Goal: Information Seeking & Learning: Understand process/instructions

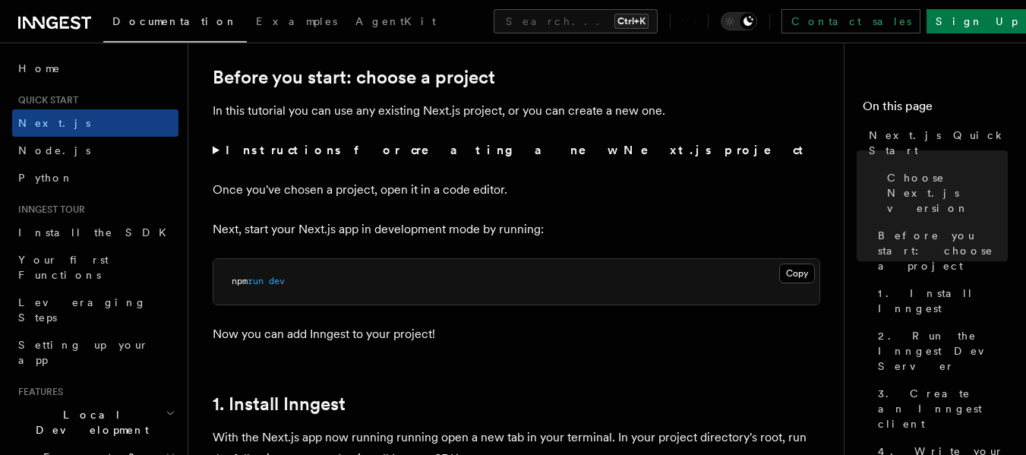
scroll to position [517, 0]
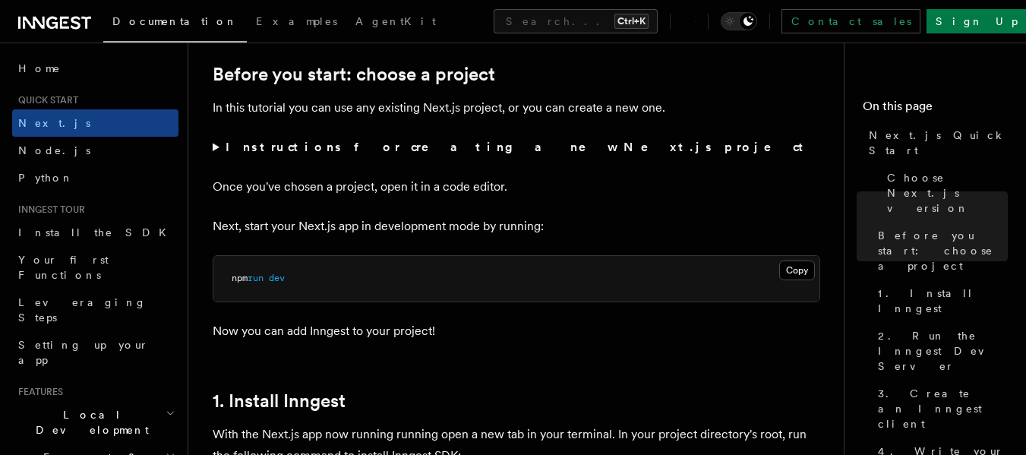
click at [219, 147] on summary "Instructions for creating a new Next.js project" at bounding box center [517, 147] width 608 height 21
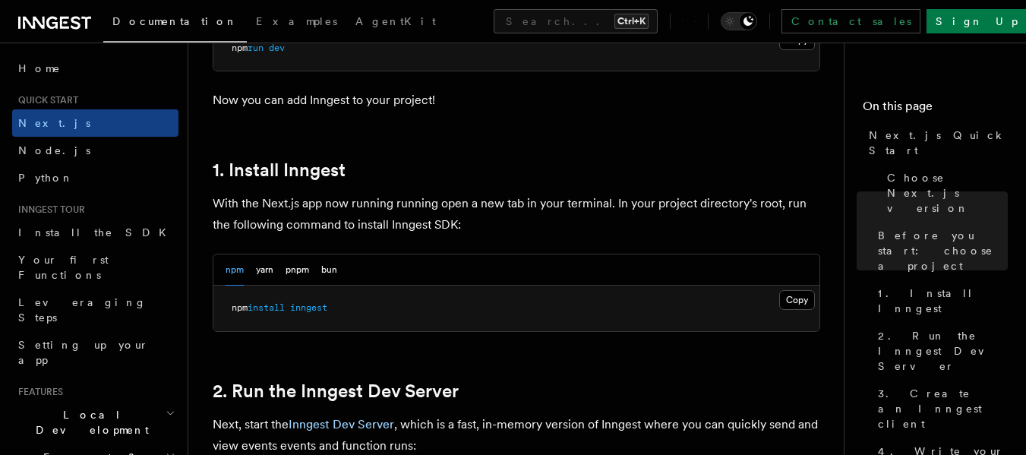
scroll to position [942, 0]
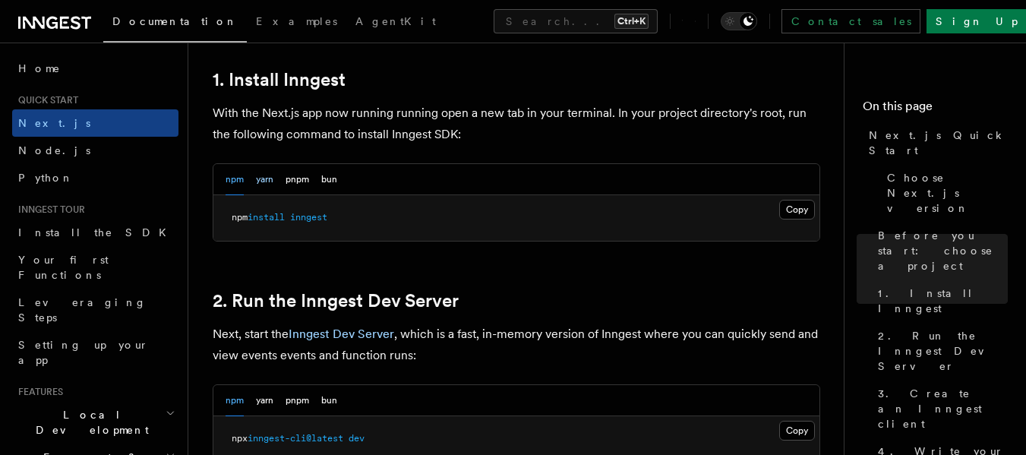
click at [267, 177] on button "yarn" at bounding box center [264, 179] width 17 height 31
click at [785, 213] on button "Copy Copied" at bounding box center [797, 210] width 36 height 20
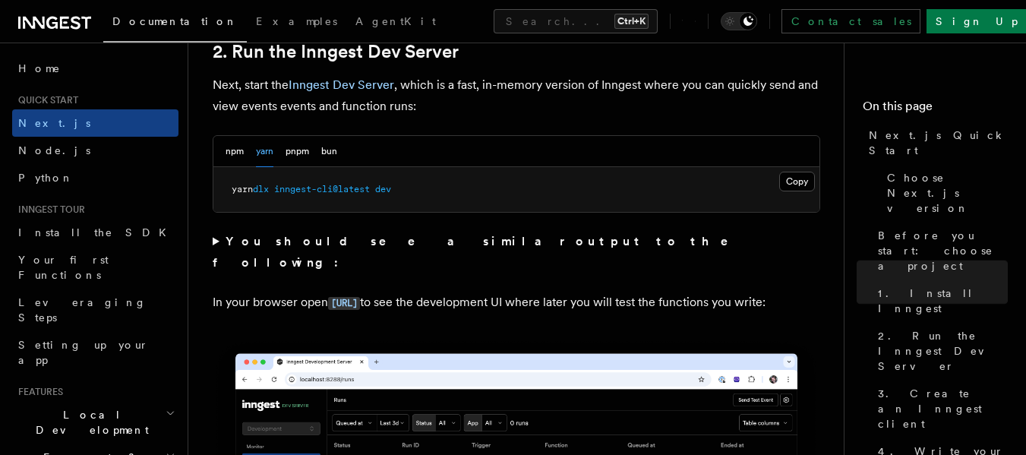
scroll to position [1192, 0]
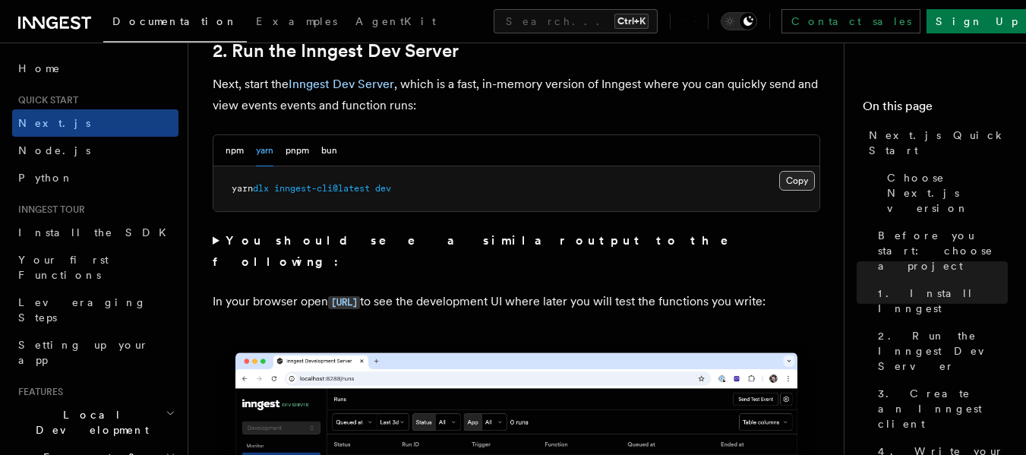
click at [800, 181] on button "Copy Copied" at bounding box center [797, 181] width 36 height 20
click at [671, 115] on p "Next, start the Inngest Dev Server , which is a fast, in-memory version of Inng…" at bounding box center [517, 95] width 608 height 43
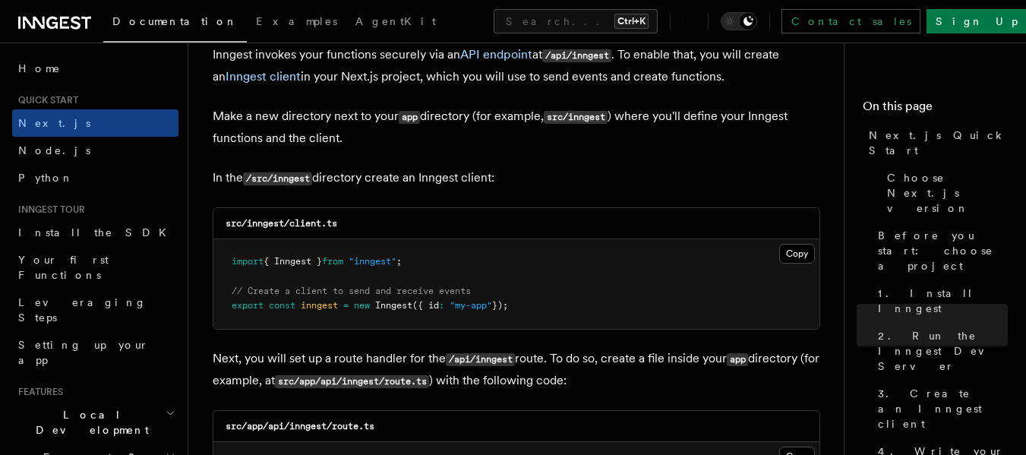
scroll to position [1952, 0]
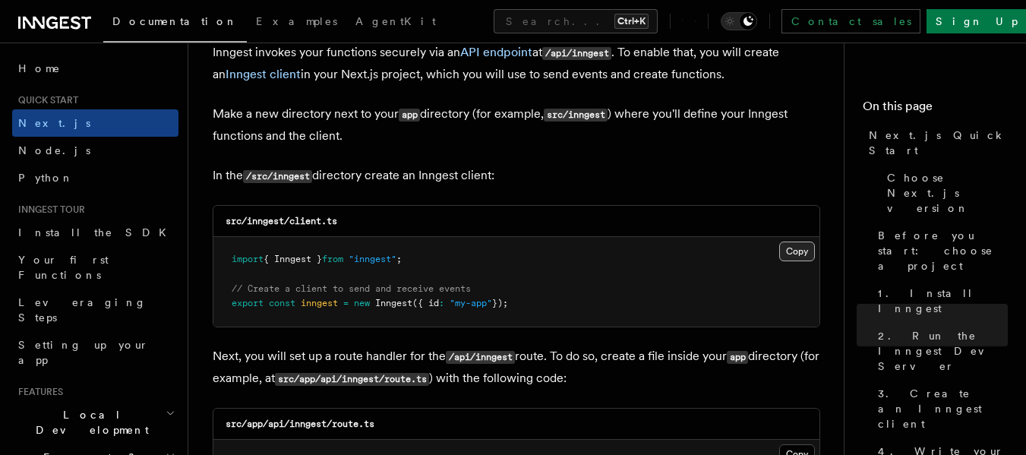
click at [805, 256] on button "Copy Copied" at bounding box center [797, 252] width 36 height 20
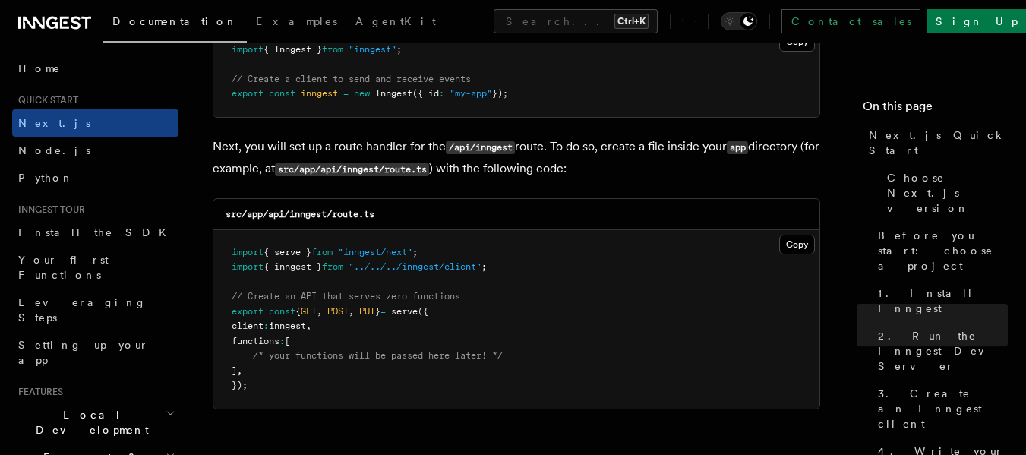
scroll to position [2164, 0]
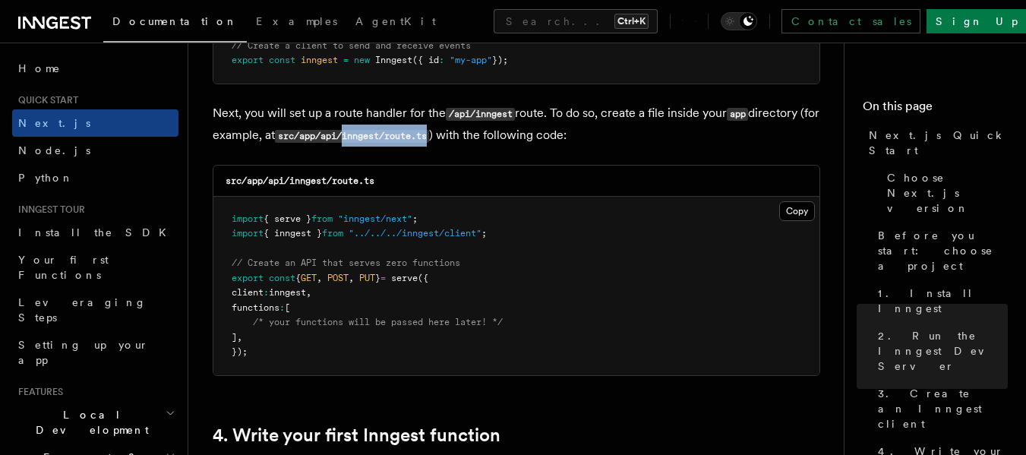
drag, startPoint x: 367, startPoint y: 137, endPoint x: 457, endPoint y: 133, distance: 90.5
click at [429, 133] on code "src/app/api/inngest/route.ts" at bounding box center [352, 136] width 154 height 13
copy code "inngest/route.ts"
click at [789, 211] on button "Copy Copied" at bounding box center [797, 211] width 36 height 20
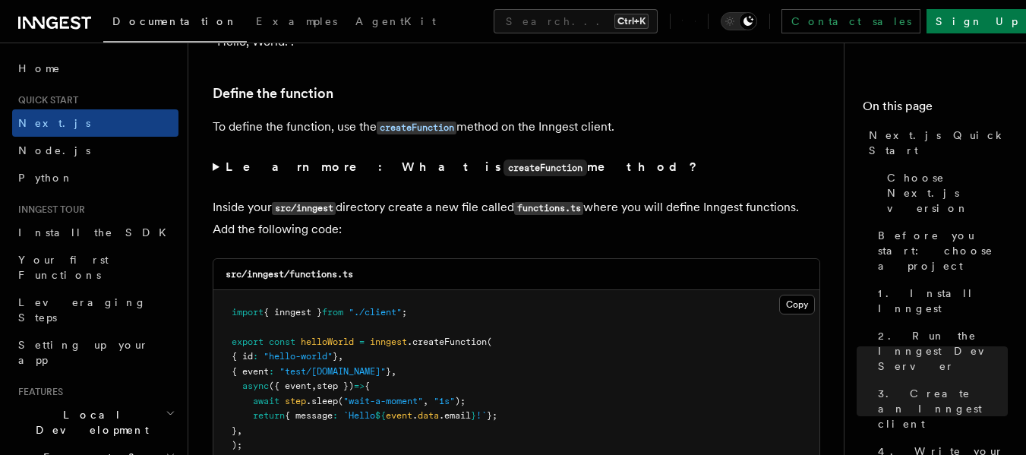
scroll to position [2666, 0]
click at [215, 167] on summary "Learn more: What is createFunction method?" at bounding box center [517, 167] width 608 height 22
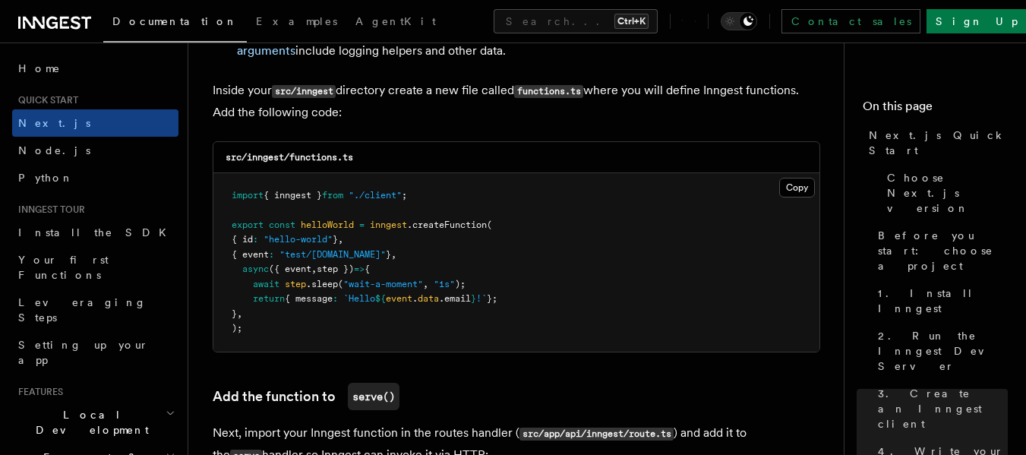
scroll to position [3030, 0]
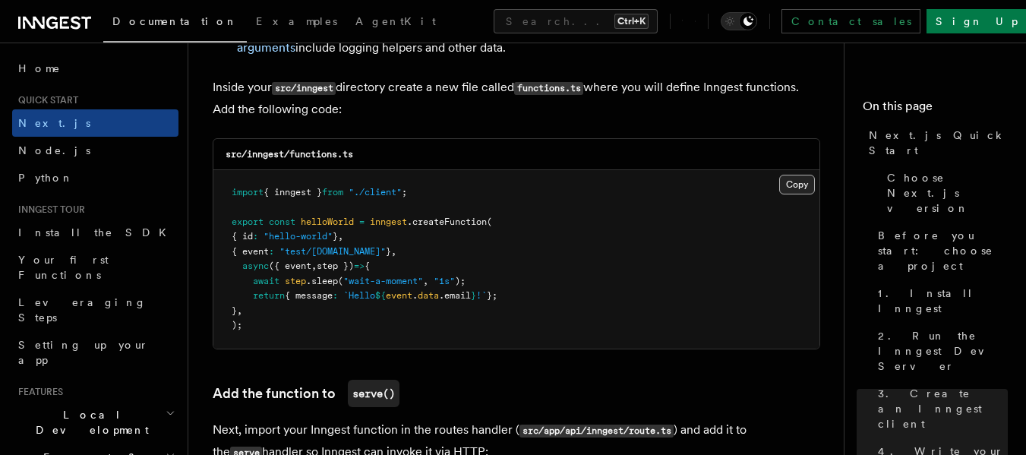
click at [793, 189] on button "Copy Copied" at bounding box center [797, 185] width 36 height 20
click at [794, 184] on button "Copy Copied" at bounding box center [797, 185] width 36 height 20
